Goal: Download file/media

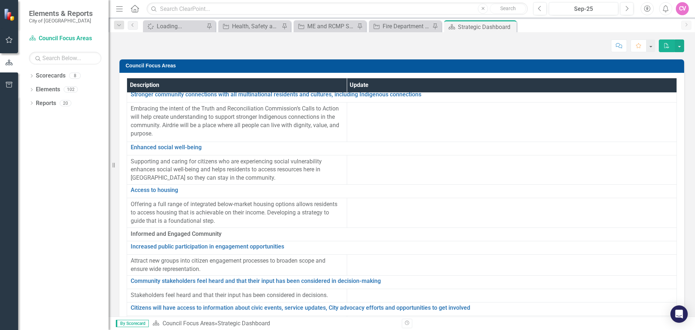
scroll to position [458, 0]
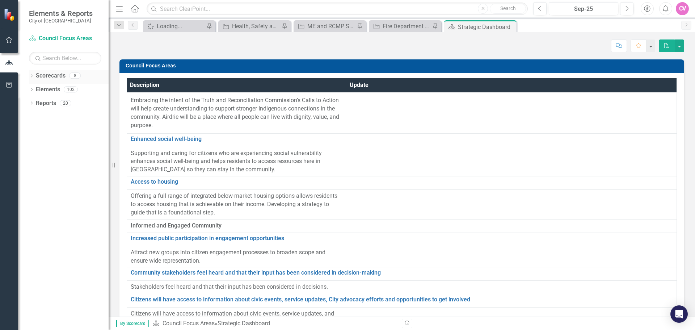
click at [30, 76] on icon "Dropdown" at bounding box center [31, 77] width 5 height 4
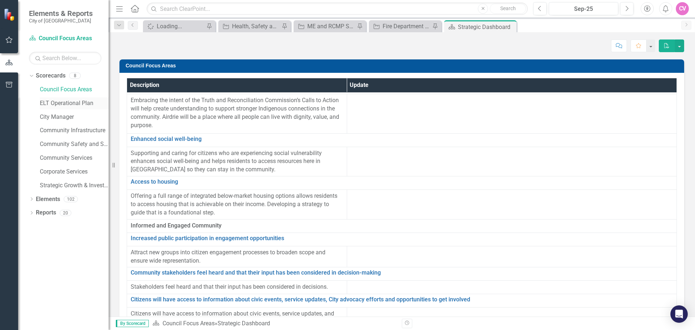
click at [54, 99] on div "ELT Operational Plan" at bounding box center [74, 103] width 69 height 12
click at [74, 103] on link "ELT Operational Plan" at bounding box center [74, 103] width 69 height 8
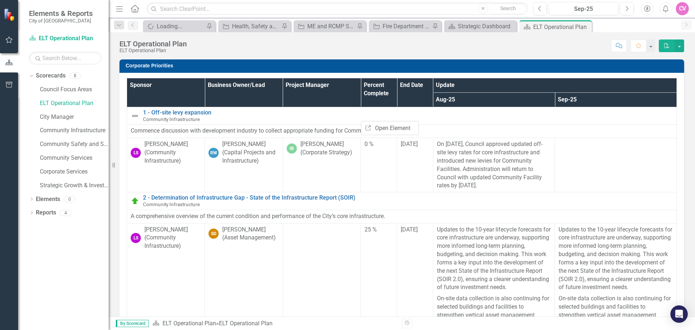
click at [349, 119] on div "1 - Off-site levy expansion Community Infrastructure" at bounding box center [408, 115] width 530 height 13
click at [122, 8] on icon "Menu" at bounding box center [119, 9] width 9 height 8
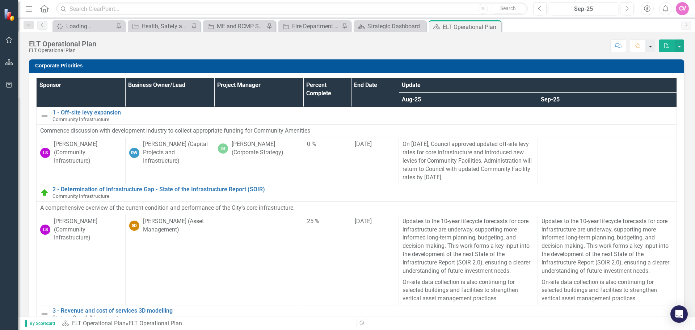
click at [652, 48] on button "button" at bounding box center [650, 45] width 9 height 13
click at [679, 44] on button "button" at bounding box center [679, 45] width 9 height 13
click at [653, 60] on link "PDF Export to PDF" at bounding box center [655, 59] width 57 height 13
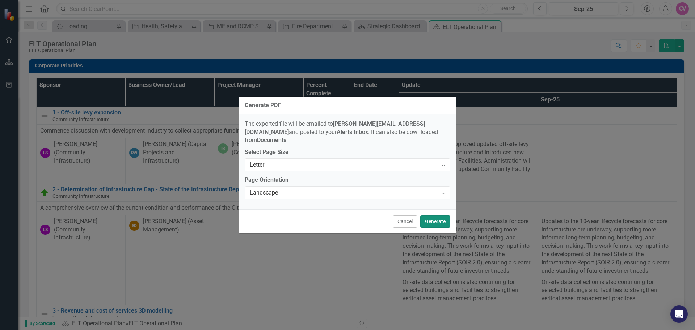
click at [431, 217] on button "Generate" at bounding box center [435, 221] width 30 height 13
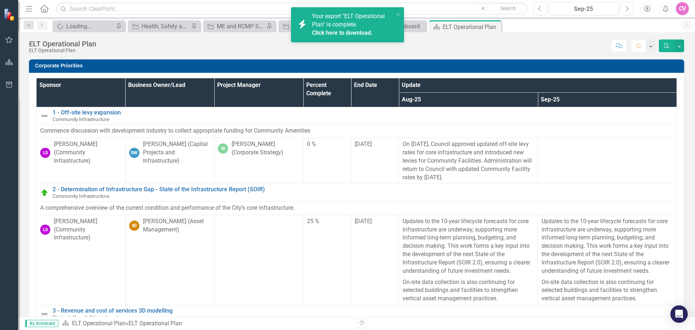
click at [354, 32] on link "Click here to download." at bounding box center [342, 32] width 61 height 7
